Goal: Obtain resource: Download file/media

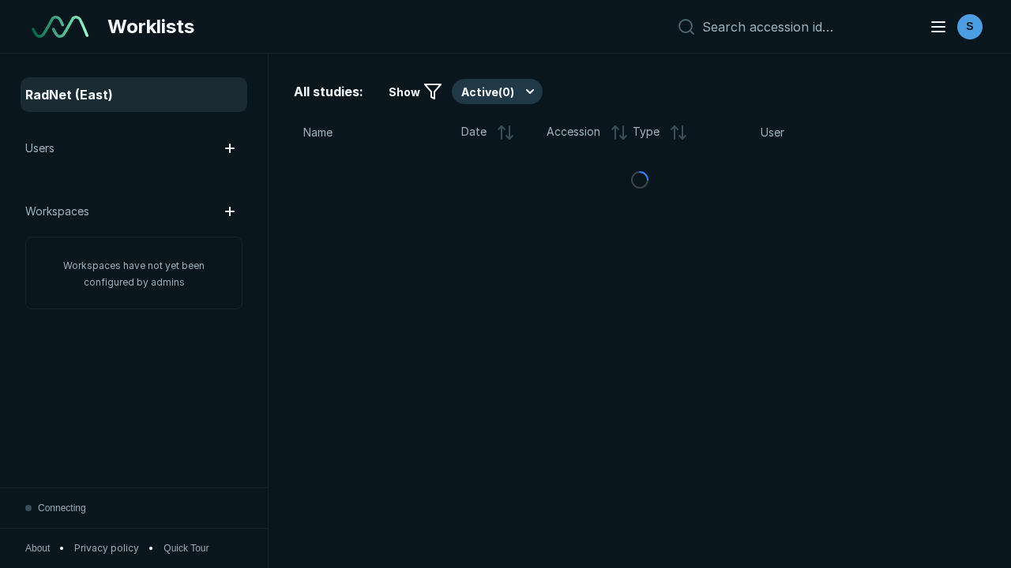
scroll to position [4311, 6576]
